Goal: Task Accomplishment & Management: Manage account settings

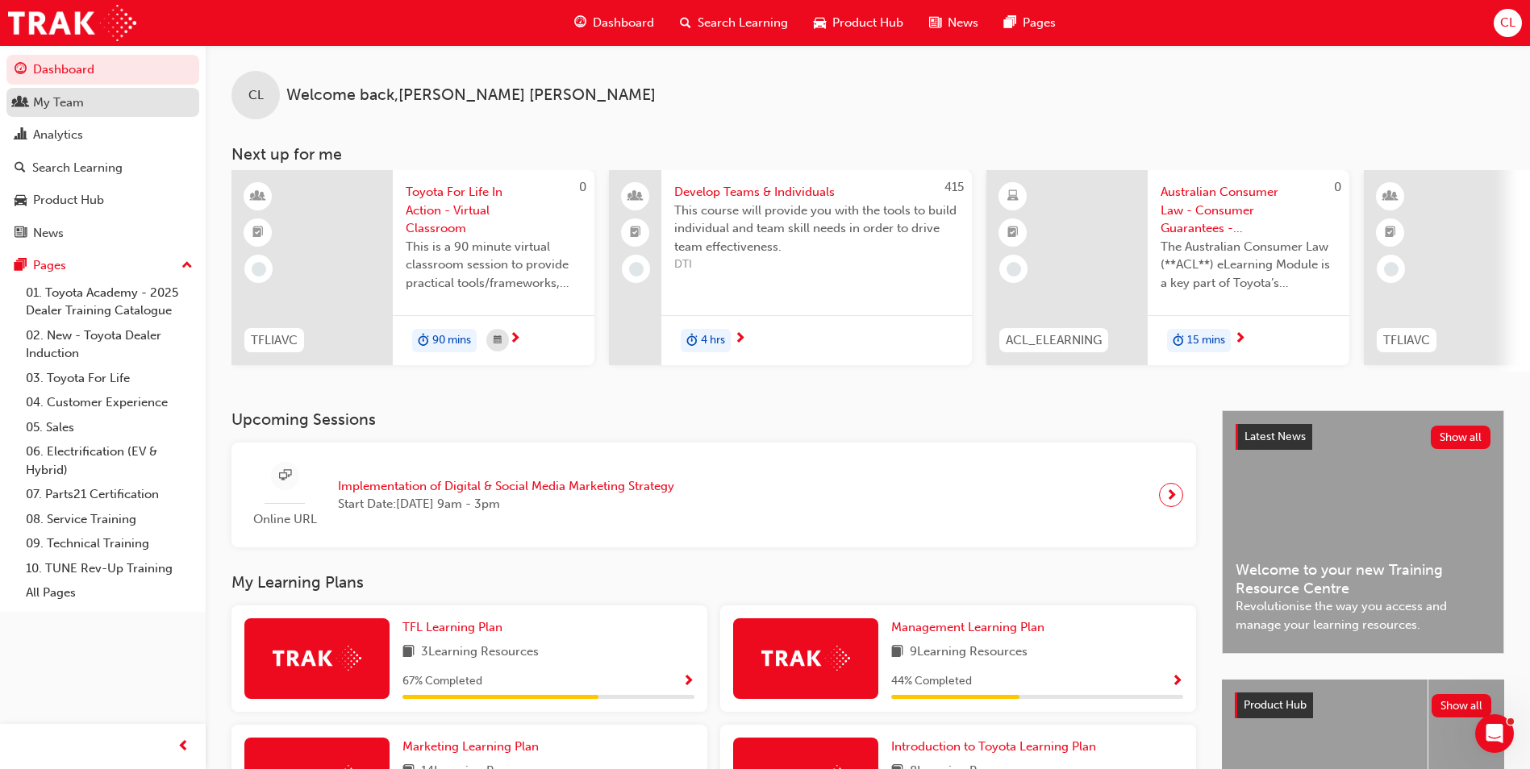
click at [132, 113] on link "My Team" at bounding box center [102, 103] width 193 height 30
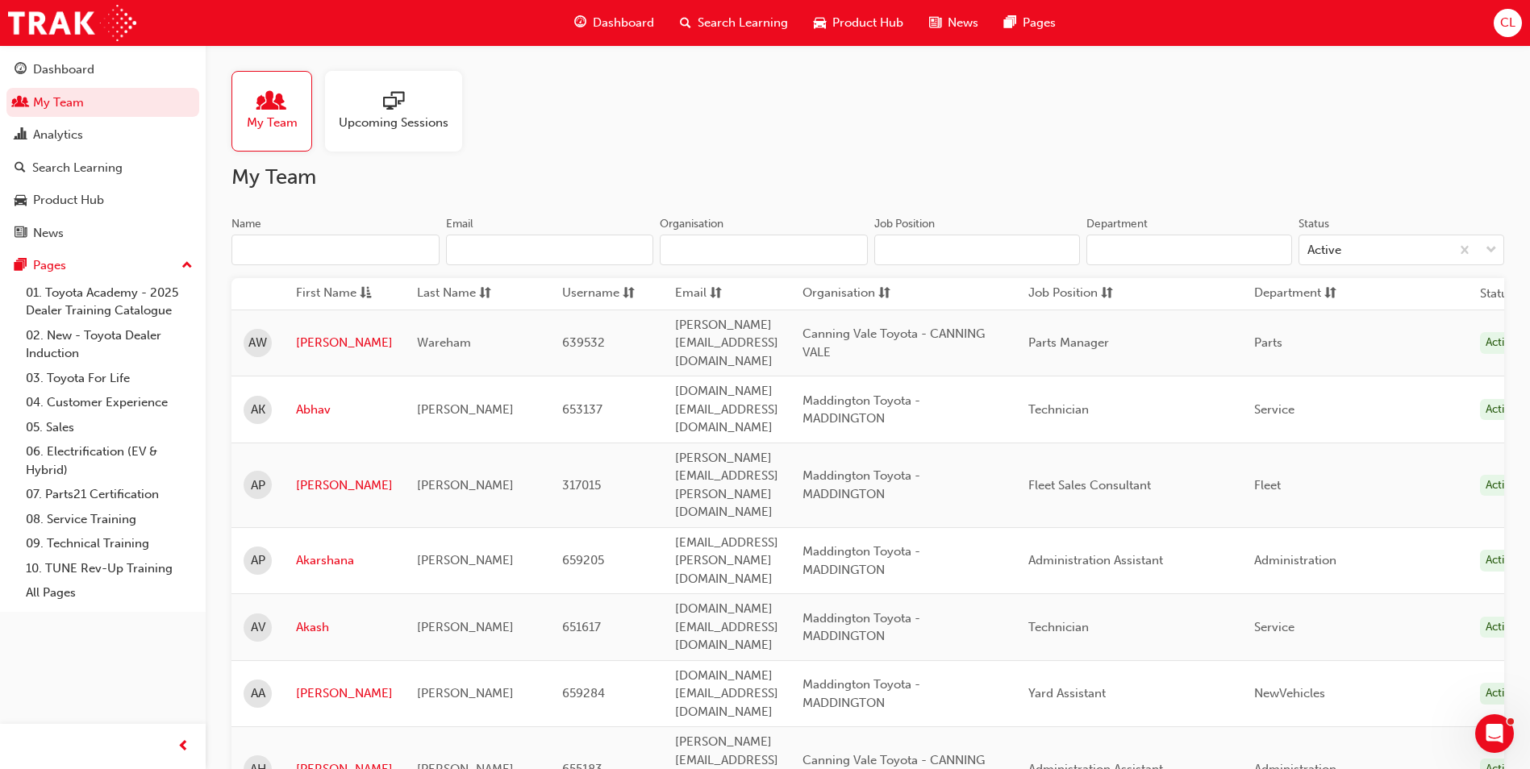
click at [378, 248] on input "Name" at bounding box center [335, 250] width 208 height 31
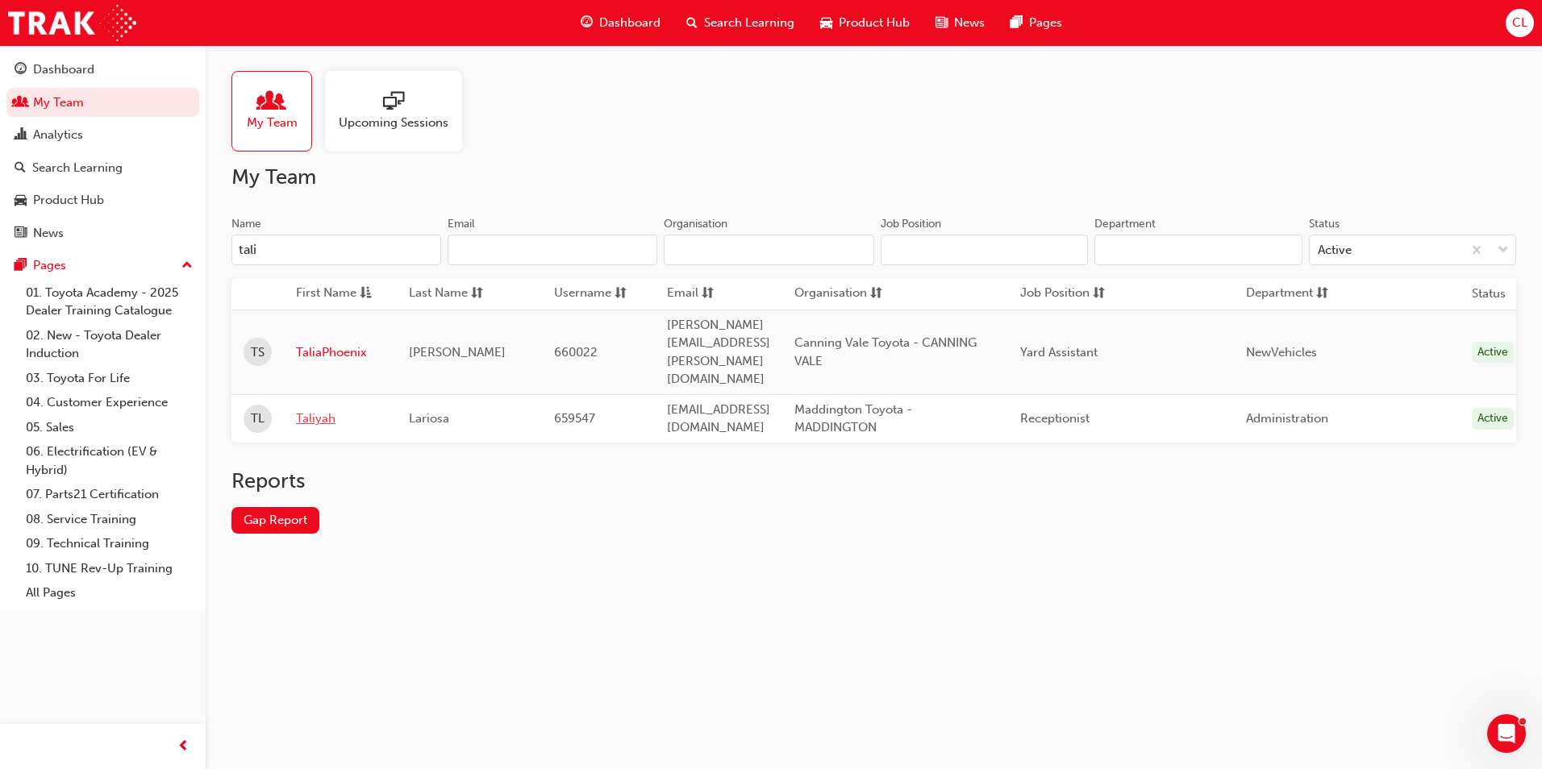
type input "tali"
click at [327, 410] on link "Taliyah" at bounding box center [340, 419] width 89 height 19
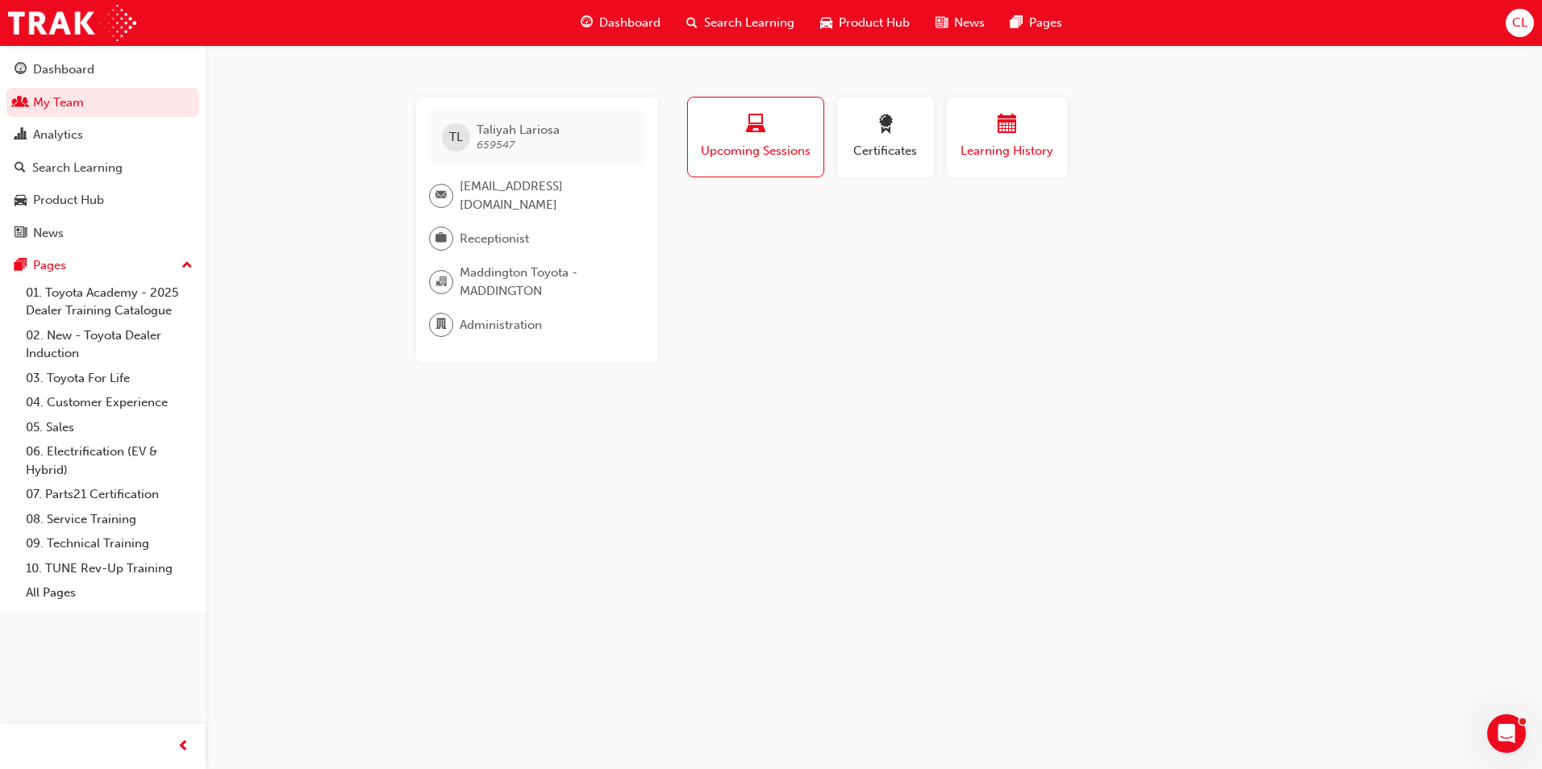
click at [993, 144] on span "Learning History" at bounding box center [1007, 151] width 97 height 19
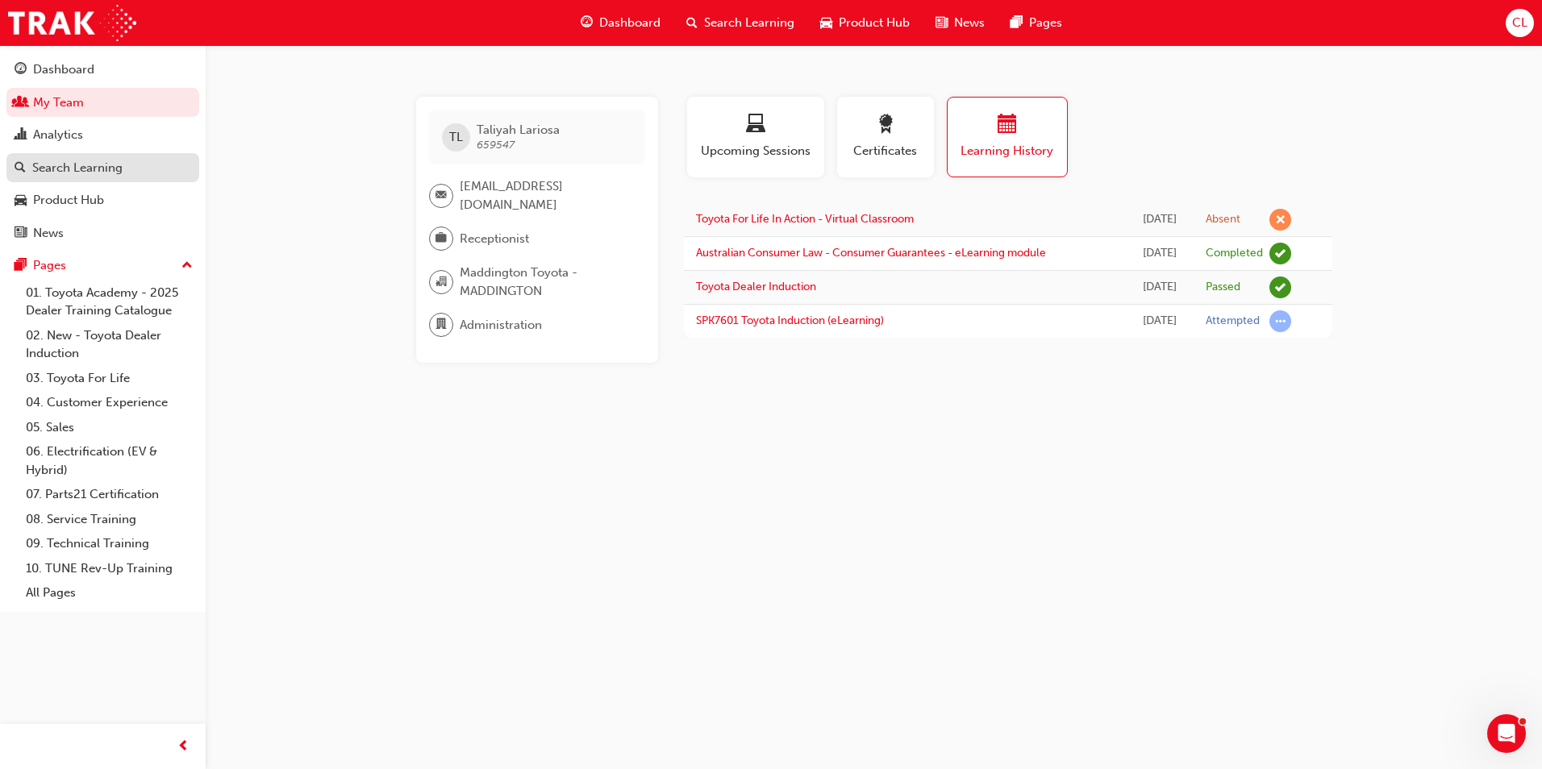
click at [94, 169] on div "Search Learning" at bounding box center [77, 168] width 90 height 19
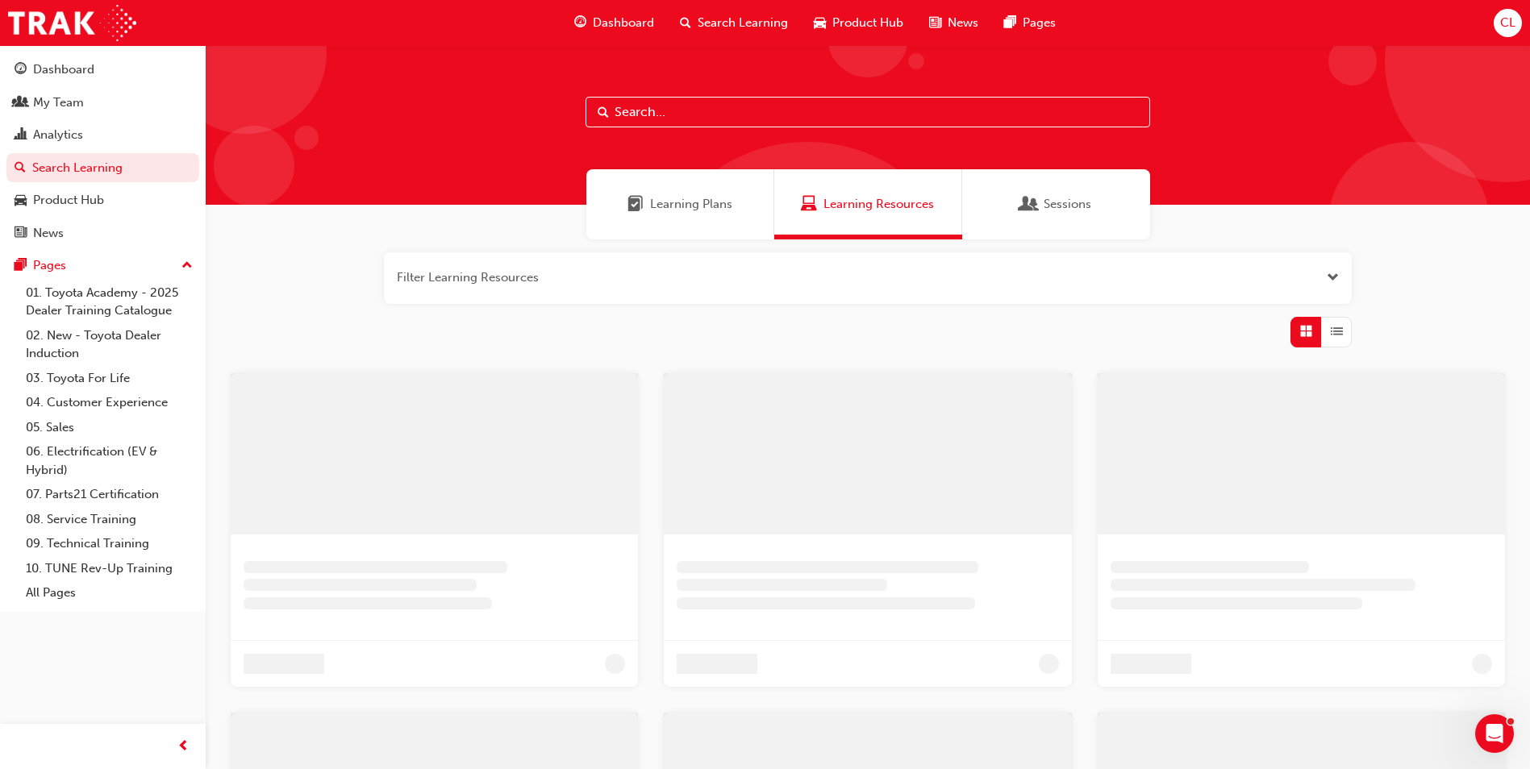
click at [643, 110] on input "text" at bounding box center [868, 112] width 565 height 31
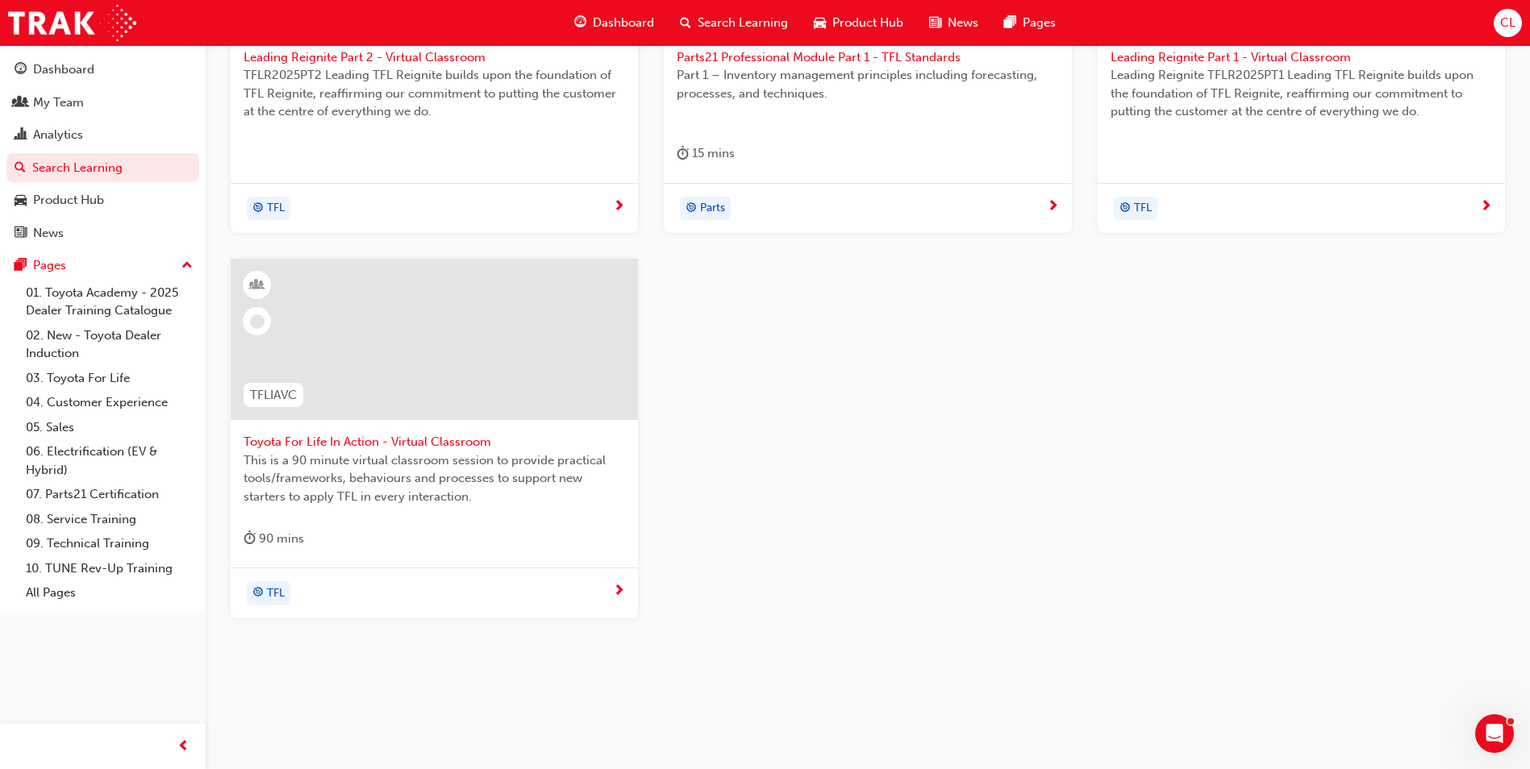
scroll to position [505, 0]
type input "tfl"
click at [377, 433] on span "Toyota For Life In Action - Virtual Classroom" at bounding box center [434, 436] width 381 height 19
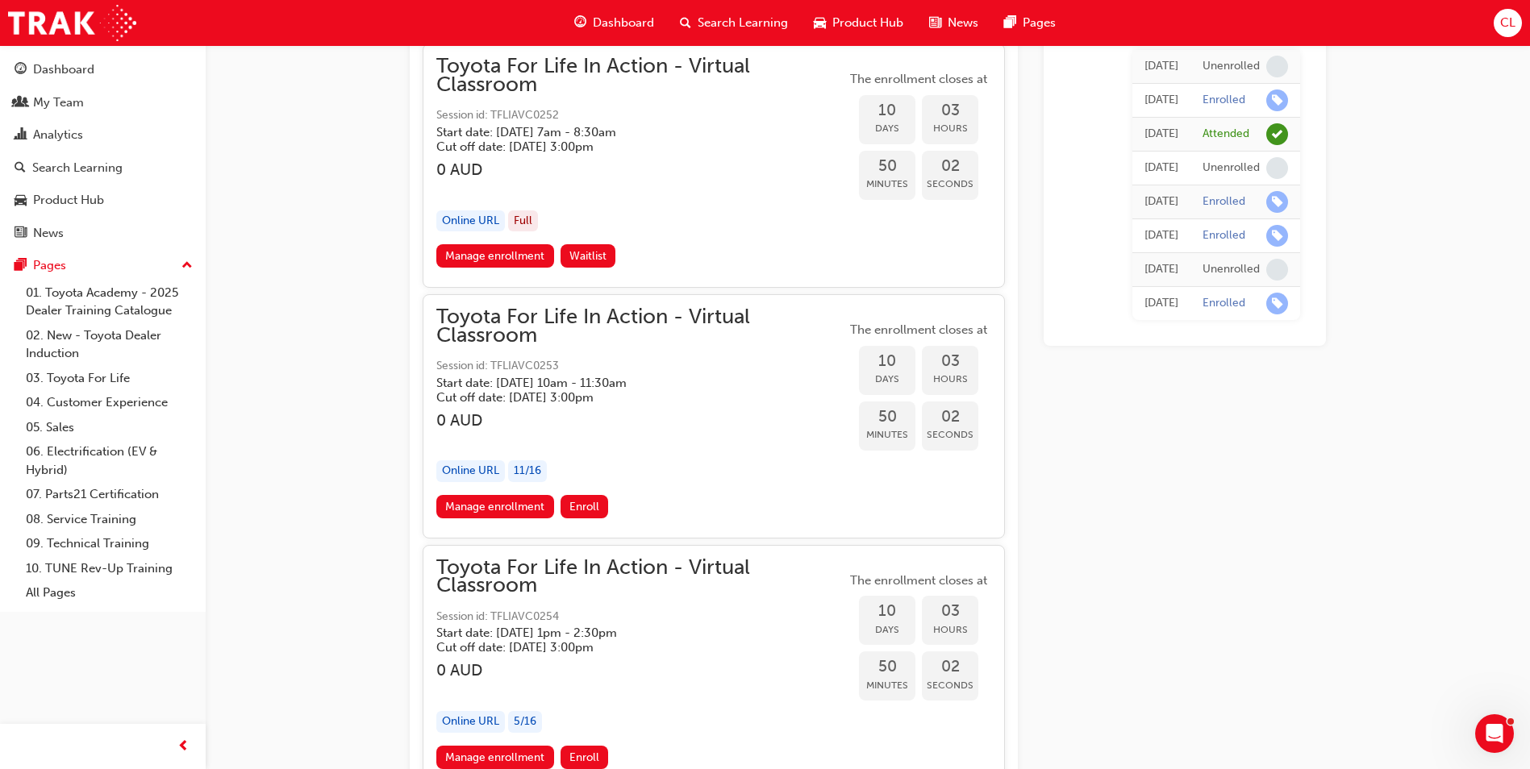
scroll to position [6502, 0]
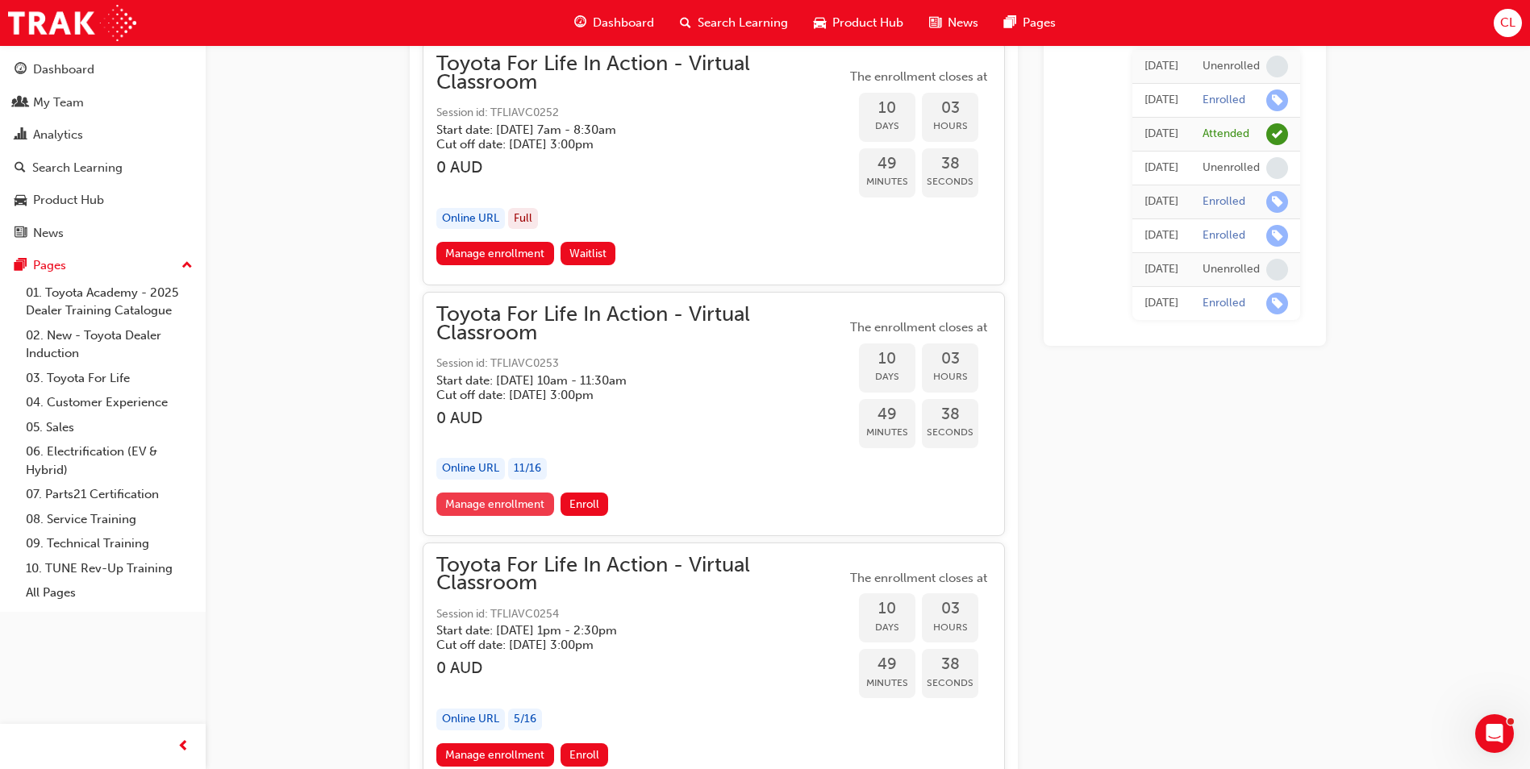
click at [523, 502] on link "Manage enrollment" at bounding box center [495, 504] width 118 height 23
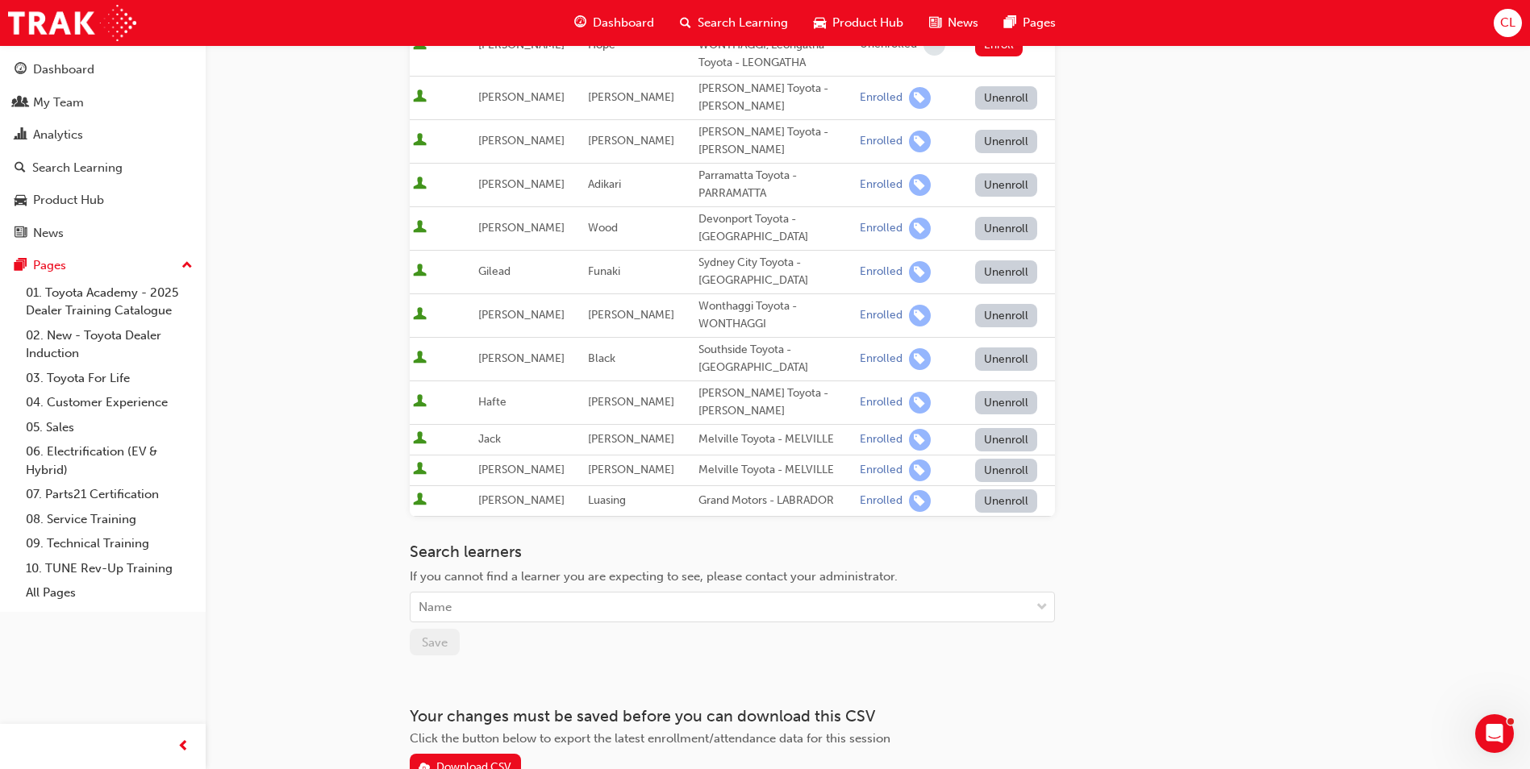
scroll to position [387, 0]
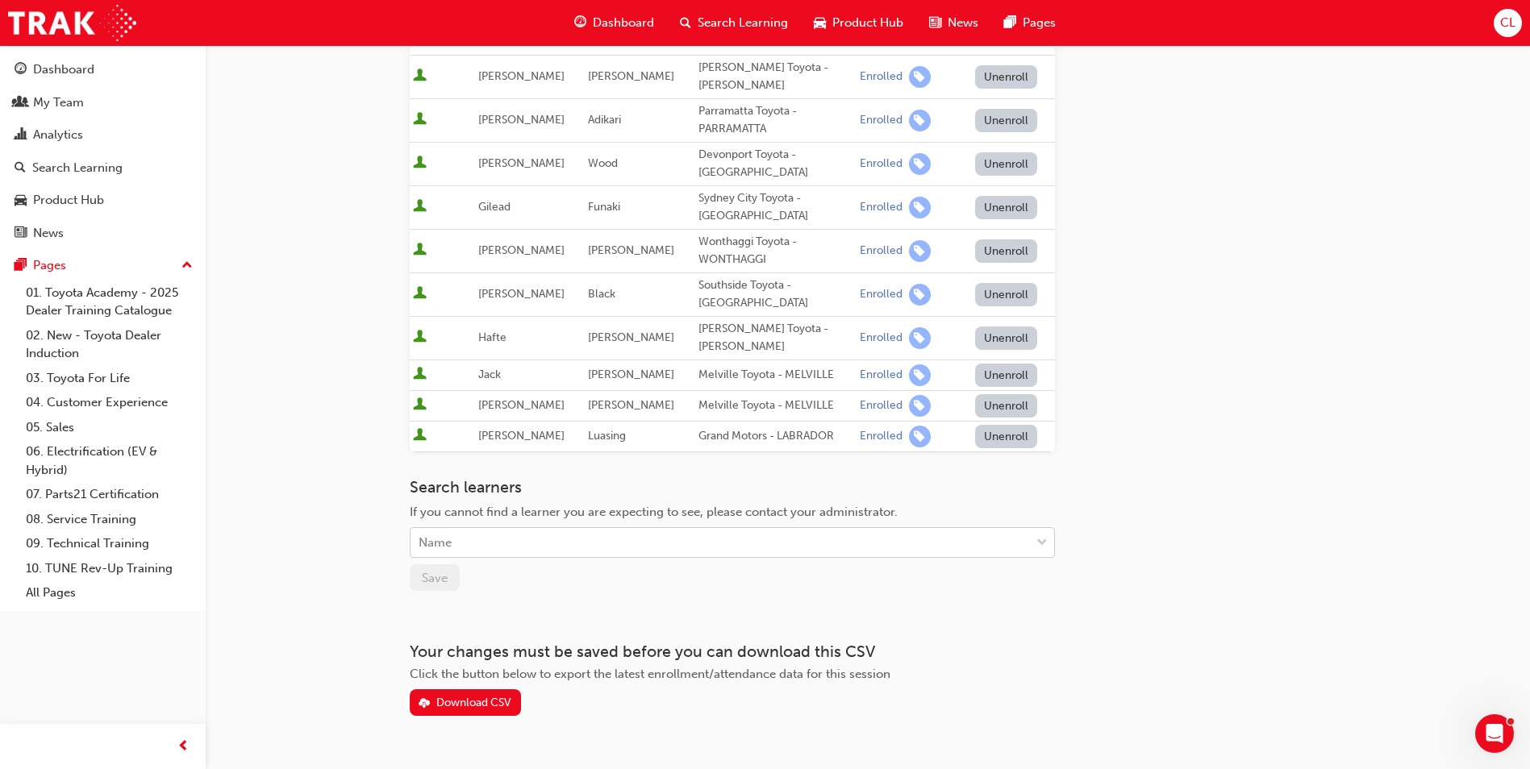
click at [488, 529] on div "Name" at bounding box center [720, 543] width 619 height 28
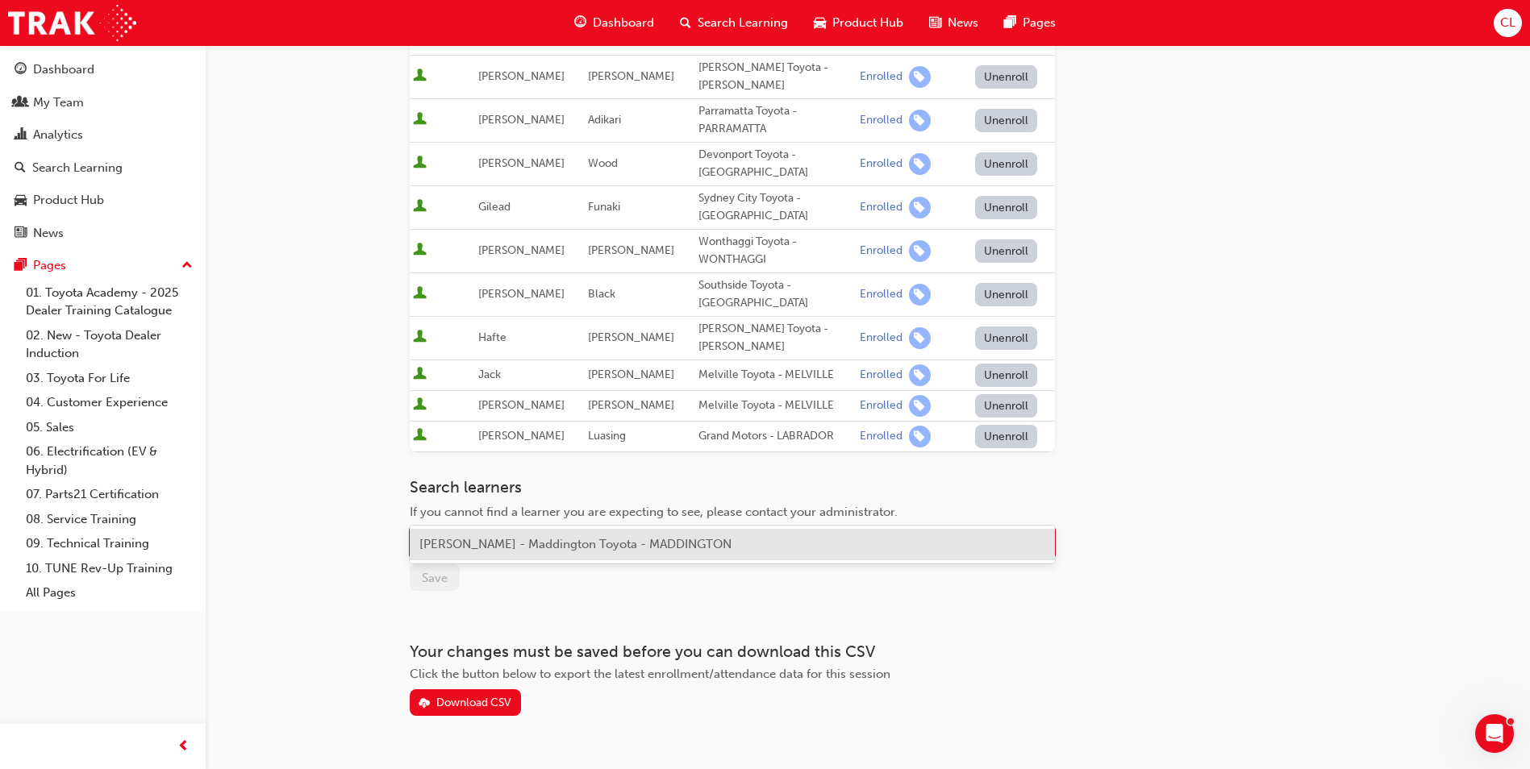
type input "lar"
type input "tal"
click at [532, 544] on span "[PERSON_NAME] - Maddington Toyota - MADDINGTON" at bounding box center [575, 544] width 312 height 15
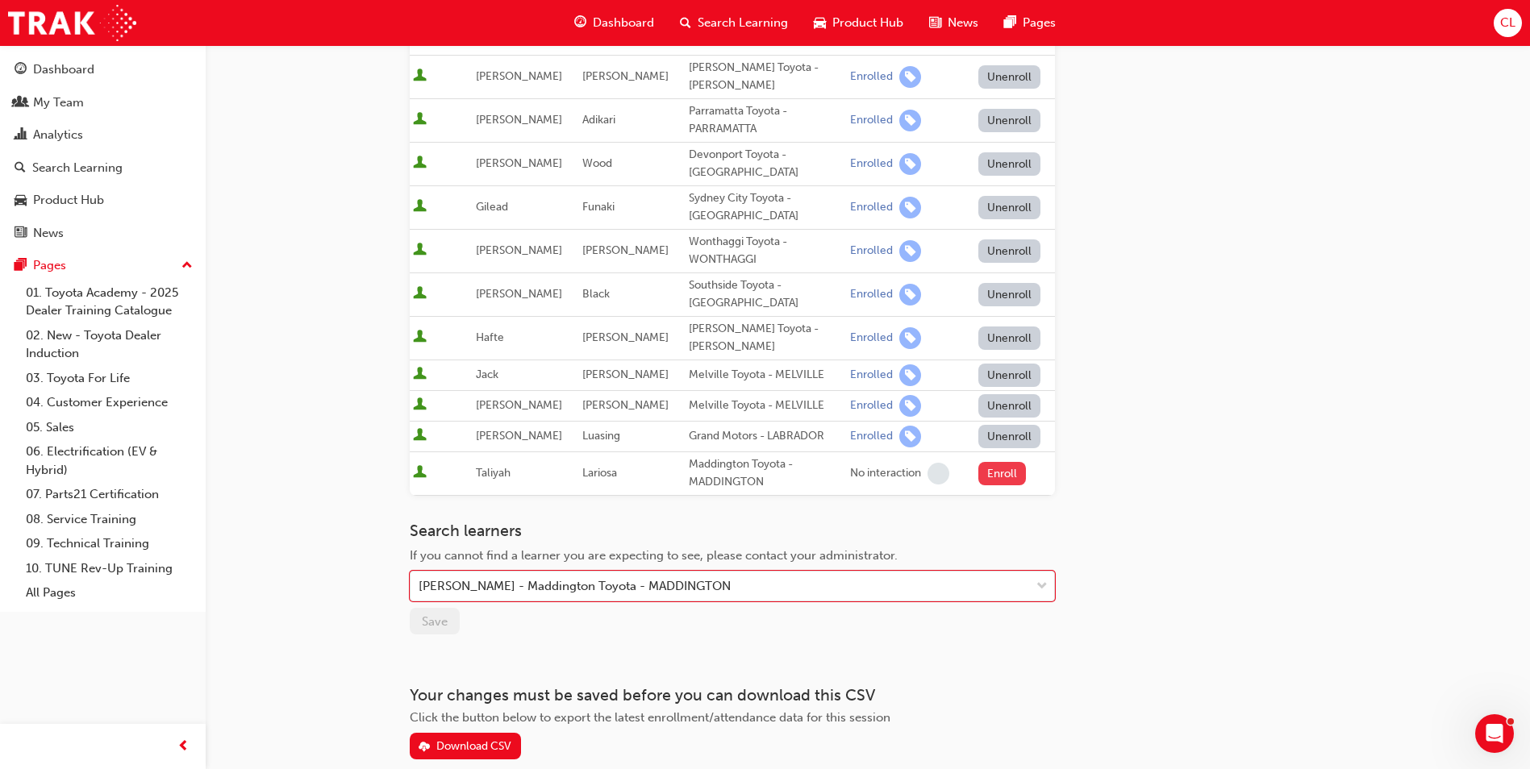
click at [1011, 462] on button "Enroll" at bounding box center [1002, 473] width 48 height 23
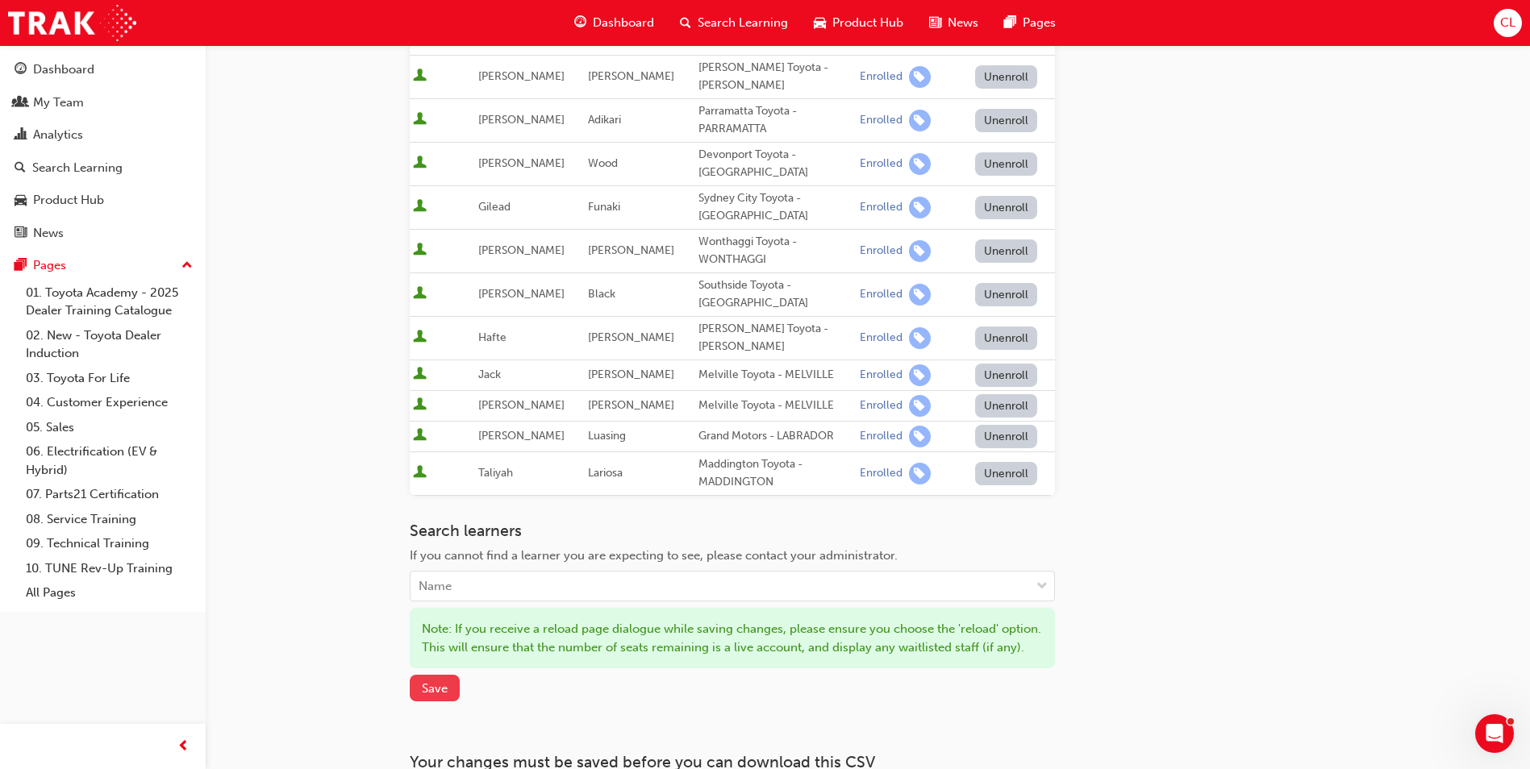
click at [444, 682] on span "Save" at bounding box center [435, 689] width 26 height 15
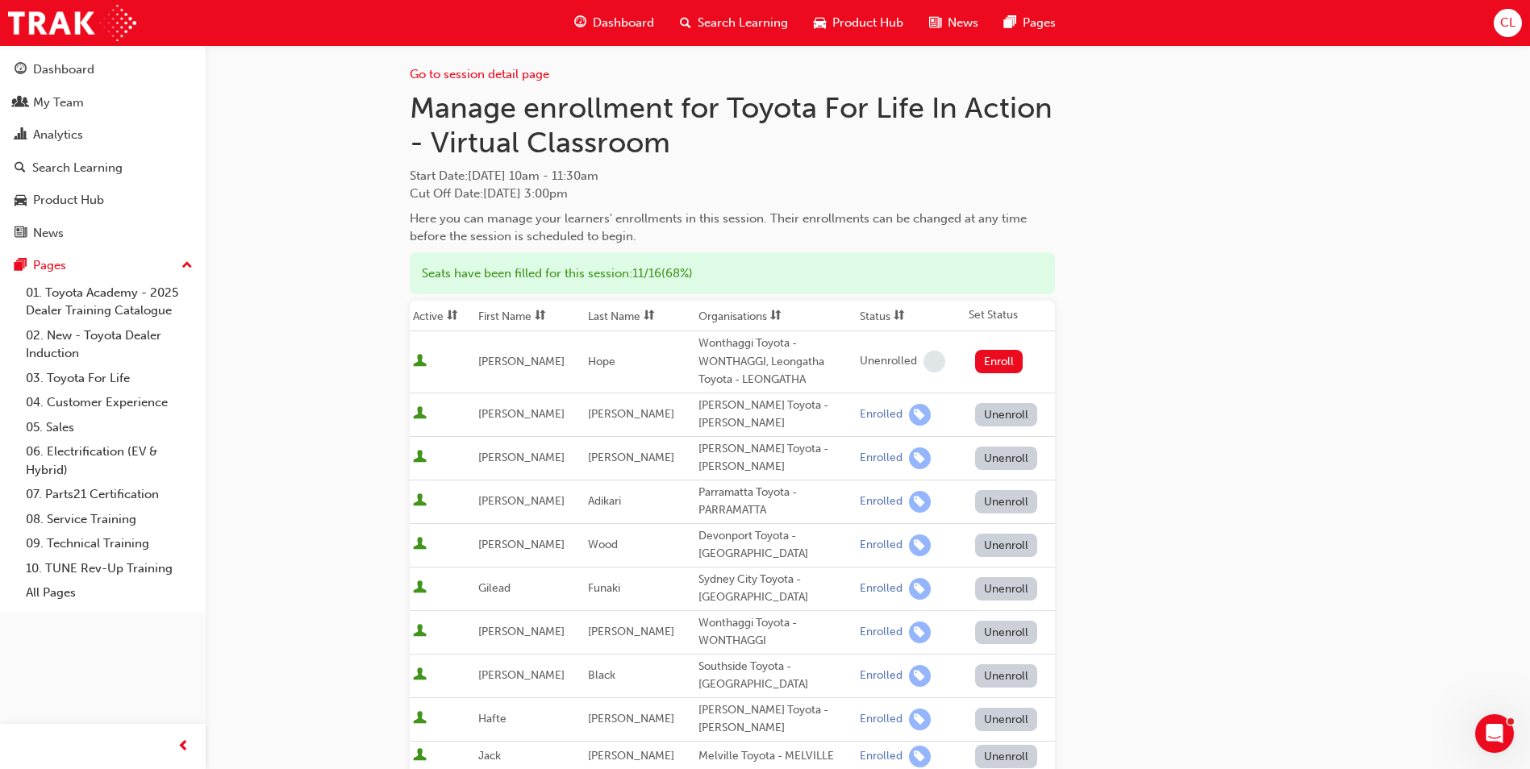
scroll to position [0, 0]
